Goal: Obtain resource: Download file/media

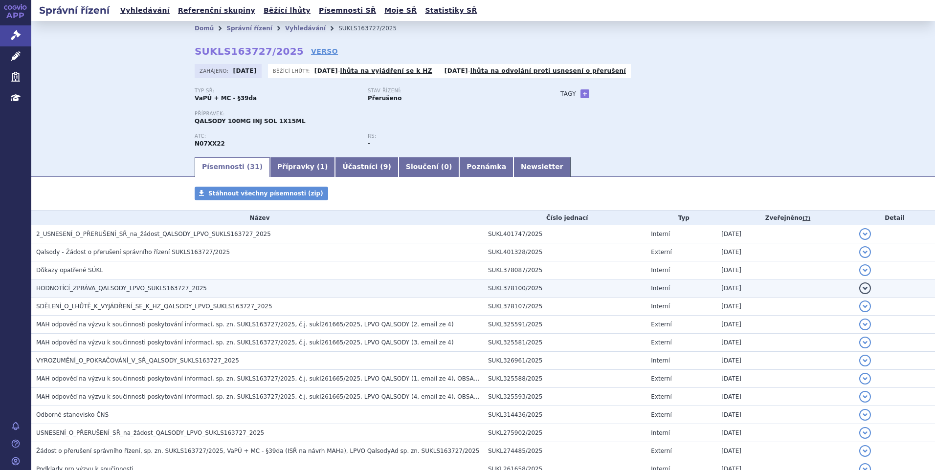
drag, startPoint x: 0, startPoint y: 0, endPoint x: 92, endPoint y: 290, distance: 303.8
click at [92, 290] on span "HODNOTÍCÍ_ZPRÁVA_QALSODY_LPVO_SUKLS163727_2025" at bounding box center [121, 288] width 171 height 7
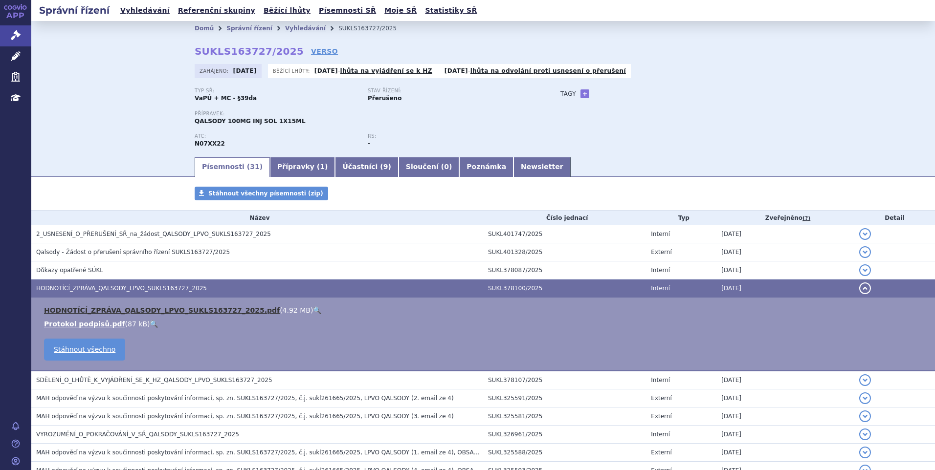
click at [90, 314] on link "HODNOTÍCÍ_ZPRÁVA_QALSODY_LPVO_SUKLS163727_2025.pdf" at bounding box center [162, 311] width 236 height 8
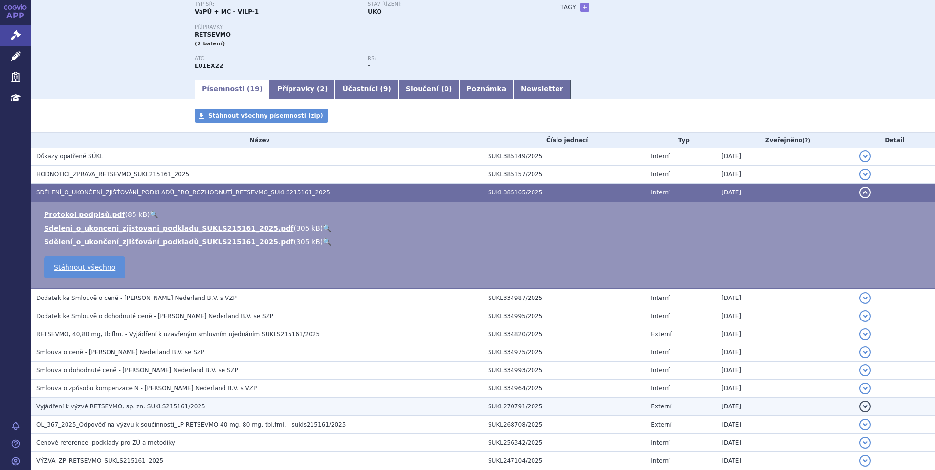
scroll to position [58, 0]
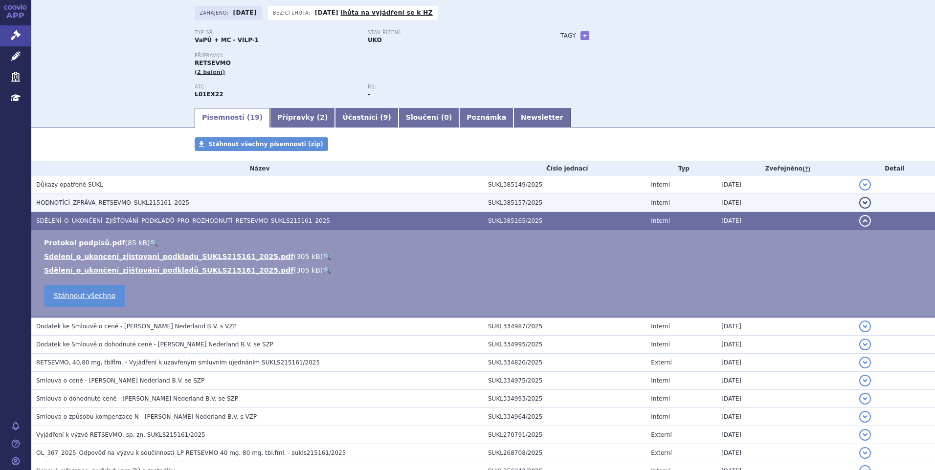
click at [99, 207] on h3 "HODNOTÍCÍ_ZPRÁVA_RETSEVMO_SUKL215161_2025" at bounding box center [259, 203] width 447 height 10
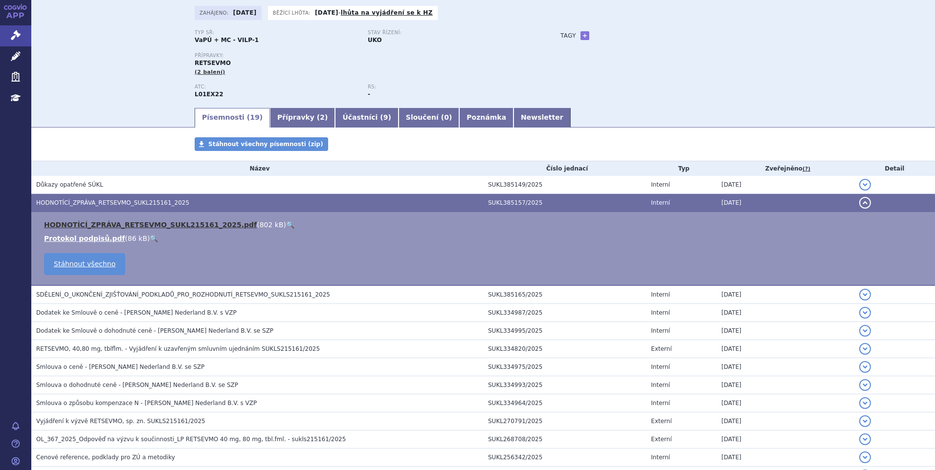
click at [98, 225] on link "HODNOTÍCÍ_ZPRÁVA_RETSEVMO_SUKL215161_2025.pdf" at bounding box center [150, 225] width 213 height 8
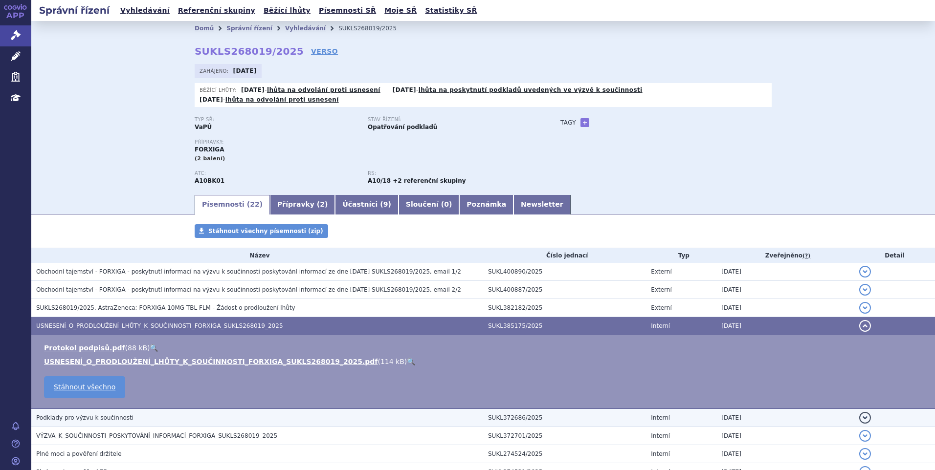
scroll to position [63, 0]
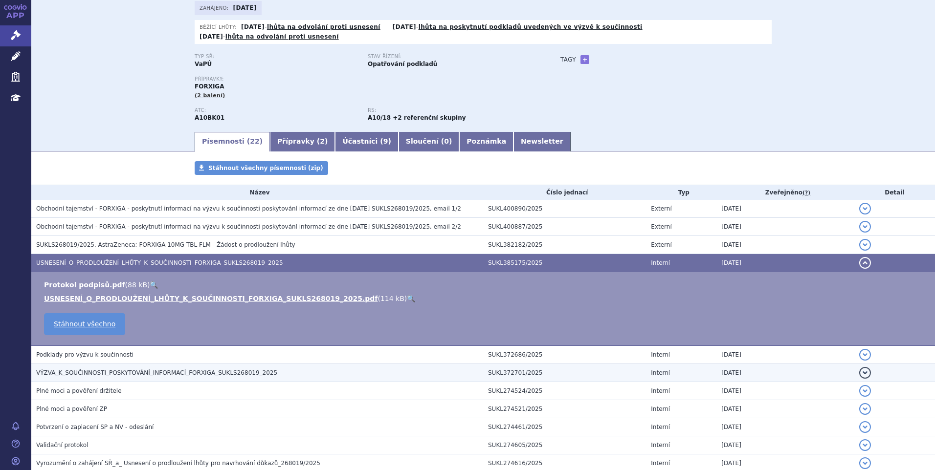
click at [75, 370] on span "VÝZVA_K_SOUČINNOSTI_POSKYTOVÁNÍ_INFORMACÍ_FORXIGA_SUKLS268019_2025" at bounding box center [156, 373] width 241 height 7
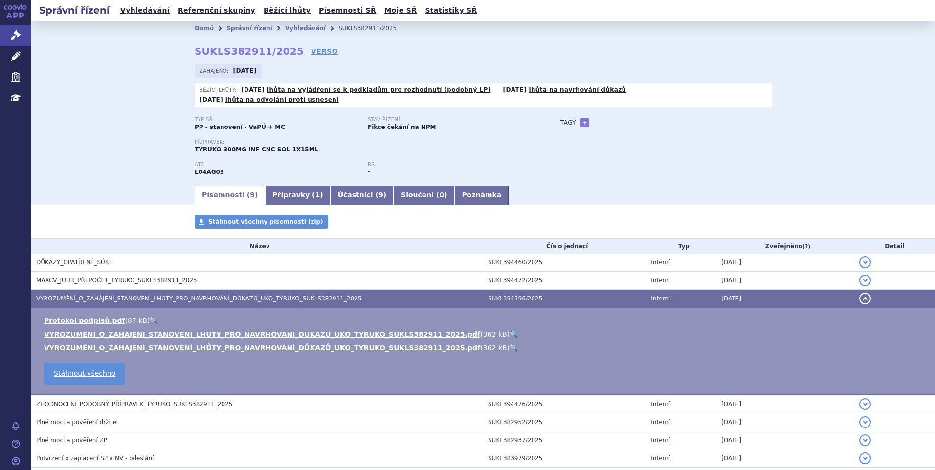
scroll to position [83, 0]
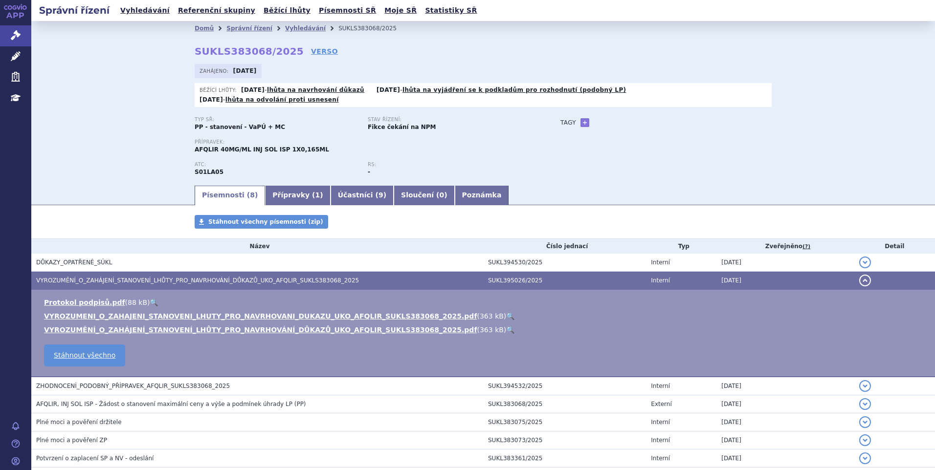
scroll to position [65, 0]
